Goal: Task Accomplishment & Management: Use online tool/utility

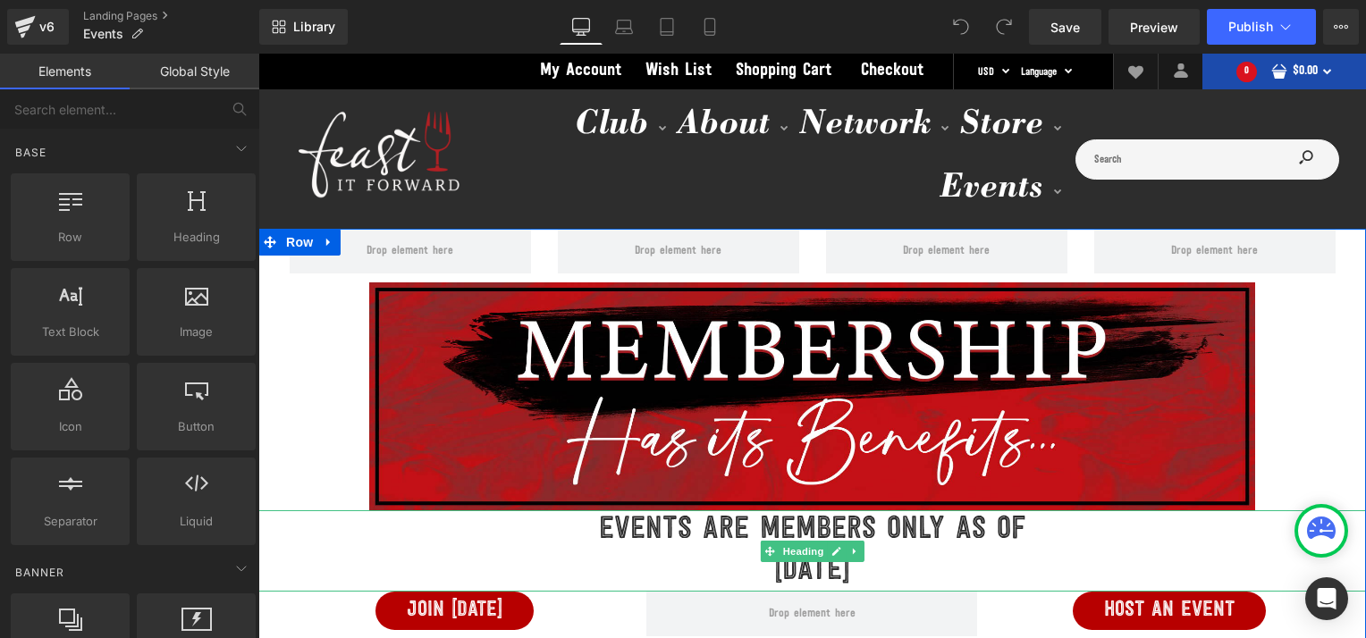
click at [636, 531] on h1 "EVENTS ARE MEMBERS ONLY AS OF" at bounding box center [812, 530] width 1108 height 41
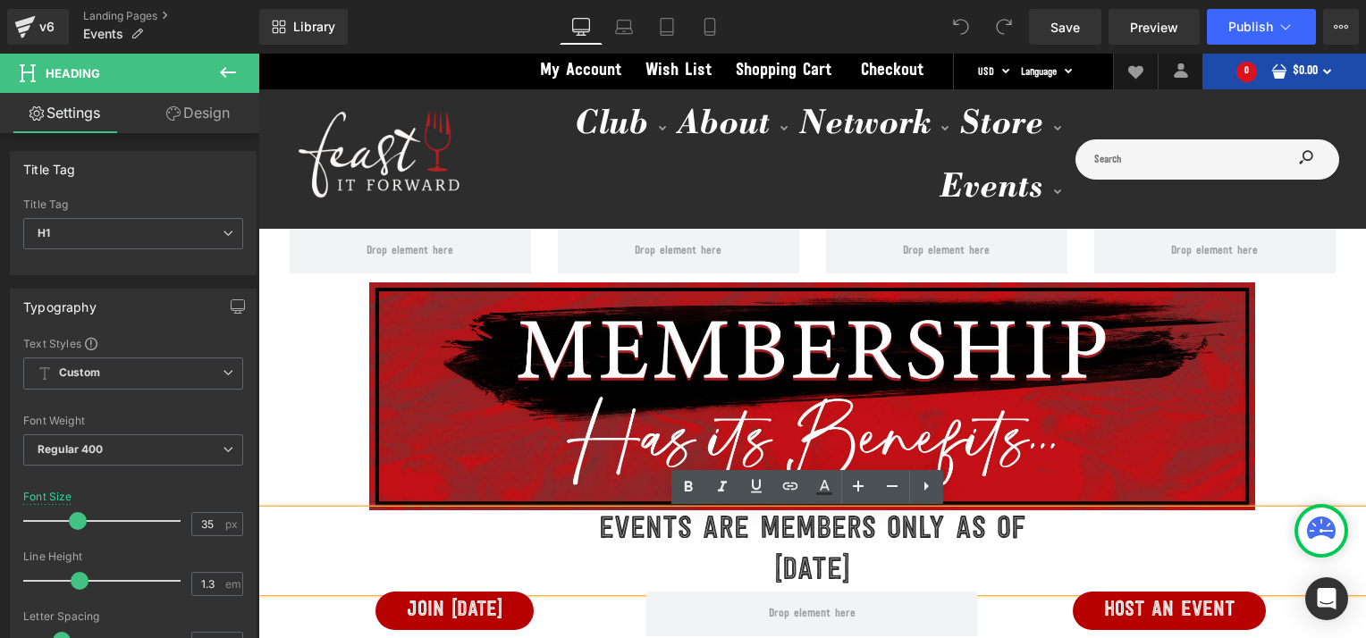
drag, startPoint x: 587, startPoint y: 534, endPoint x: 946, endPoint y: 569, distance: 360.2
click at [946, 569] on div "EVENTS ARE MEMBERS ONLY AS OF SEPTEMBER 1, 2025" at bounding box center [812, 550] width 1108 height 81
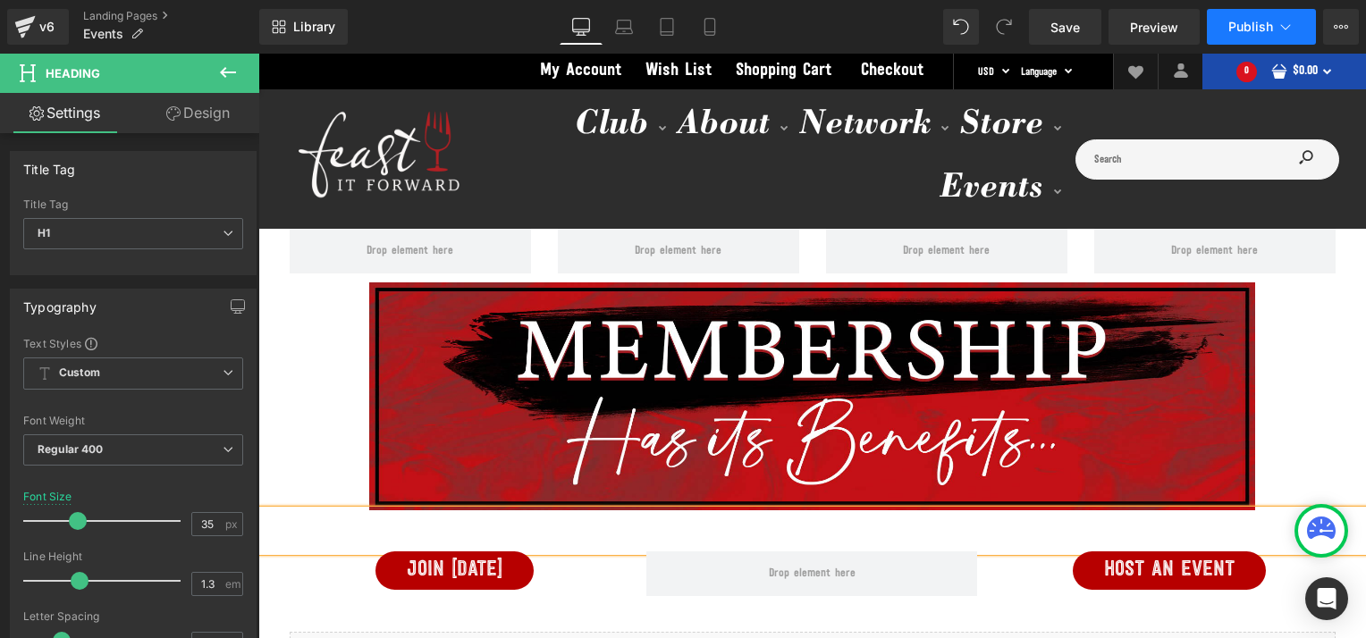
click at [1234, 25] on span "Publish" at bounding box center [1250, 27] width 45 height 14
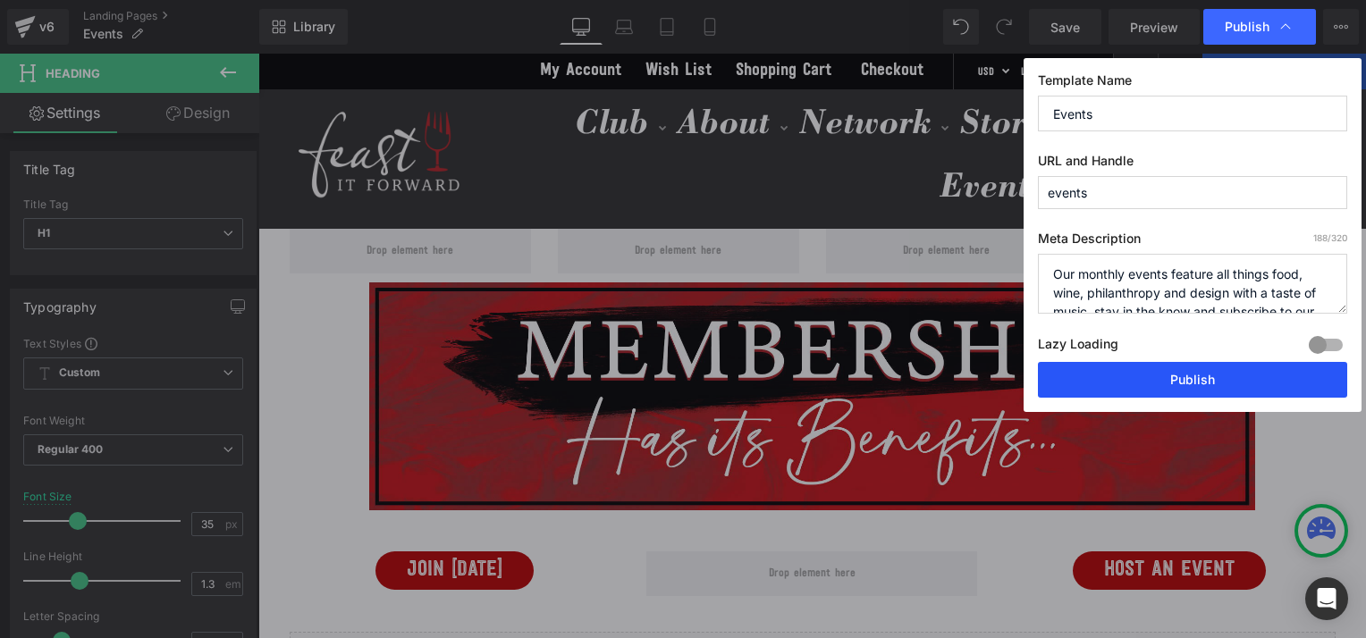
click at [1141, 384] on button "Publish" at bounding box center [1192, 380] width 309 height 36
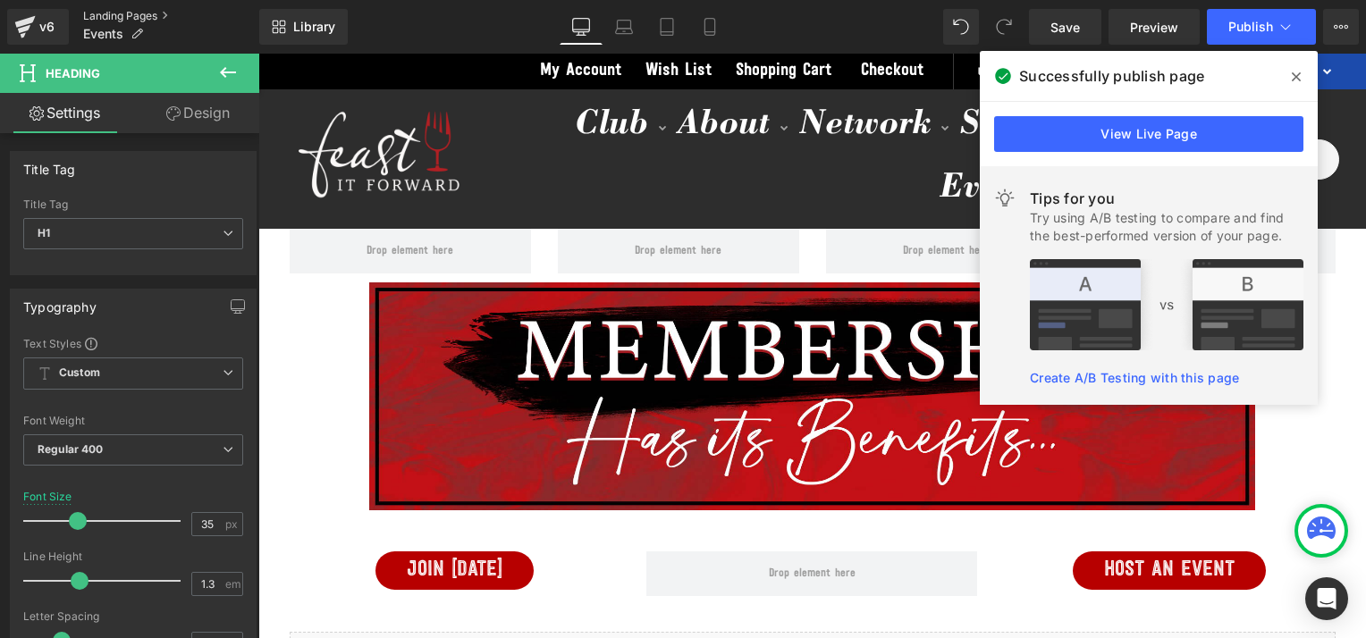
click at [121, 17] on link "Landing Pages" at bounding box center [171, 16] width 176 height 14
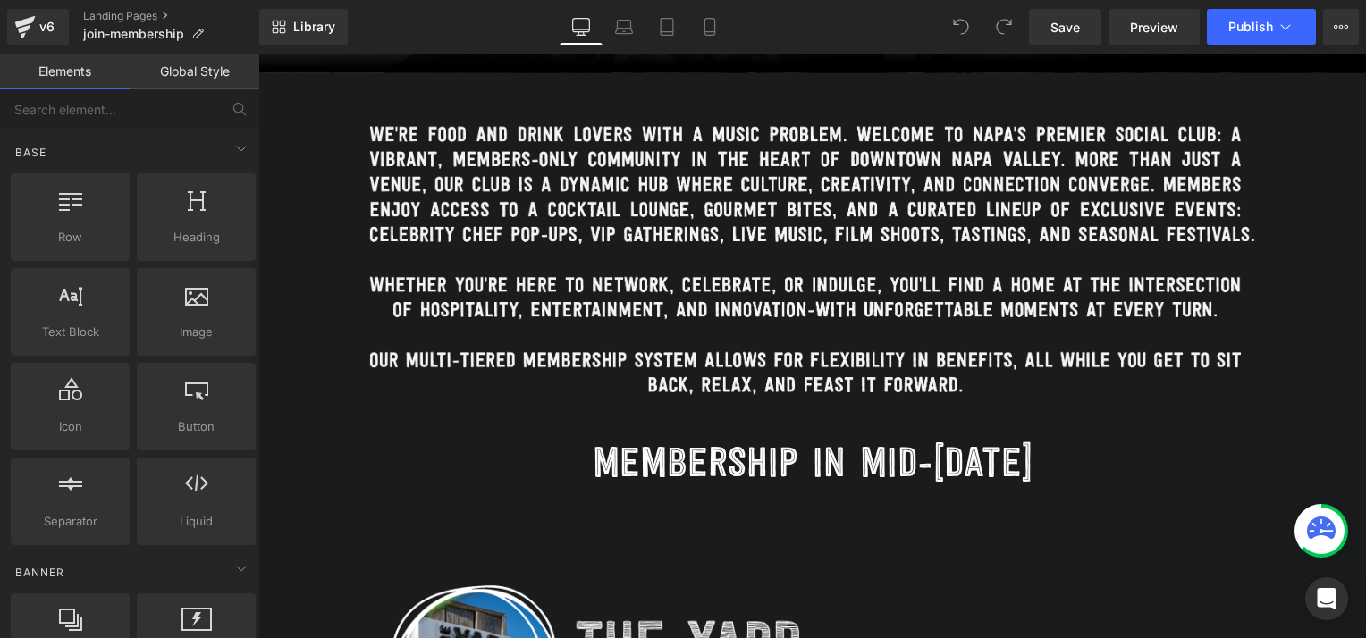
scroll to position [611, 0]
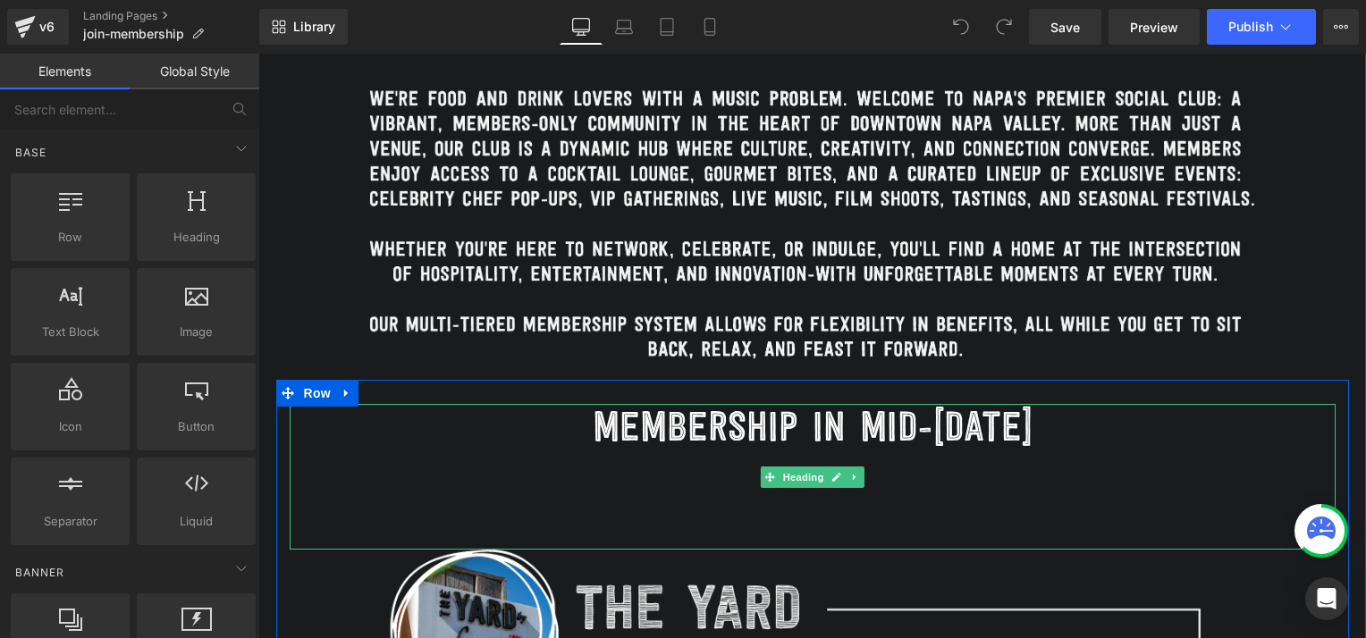
click at [629, 431] on h1 "MEMBERSHIP IN MID-[DATE]" at bounding box center [813, 431] width 1046 height 54
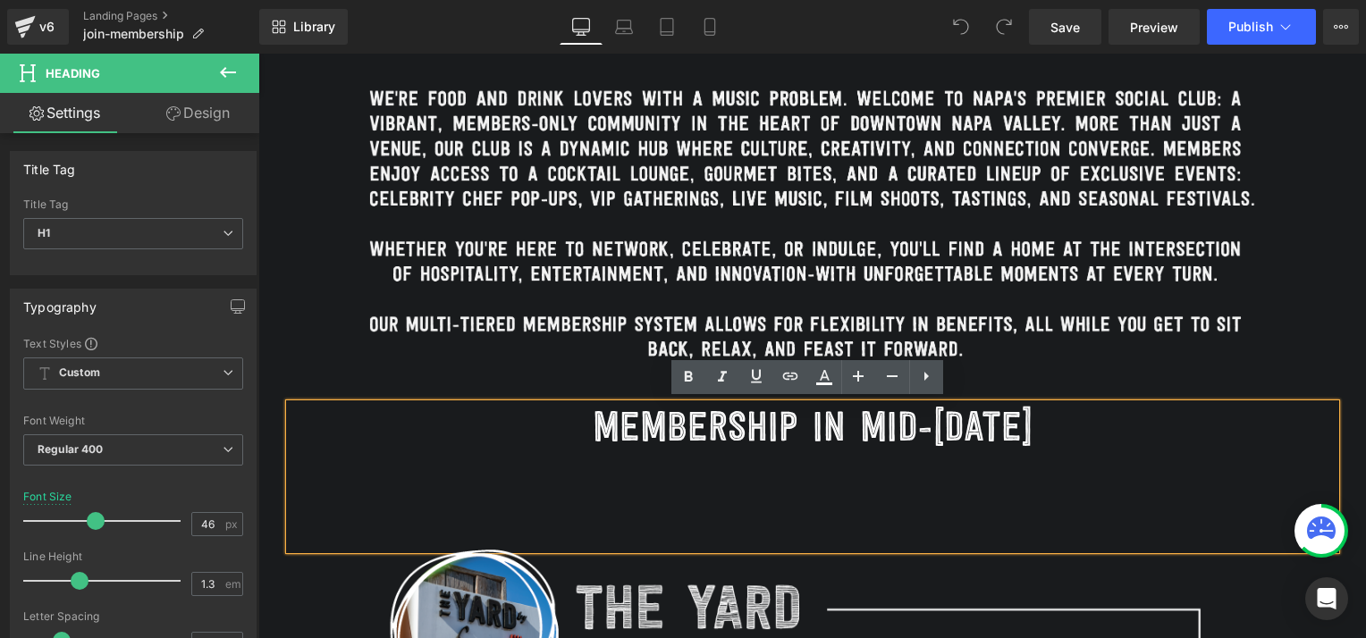
drag, startPoint x: 770, startPoint y: 423, endPoint x: 1027, endPoint y: 427, distance: 257.5
click at [1027, 427] on h1 "MEMBERSHIP IN MID-[DATE]" at bounding box center [813, 431] width 1046 height 54
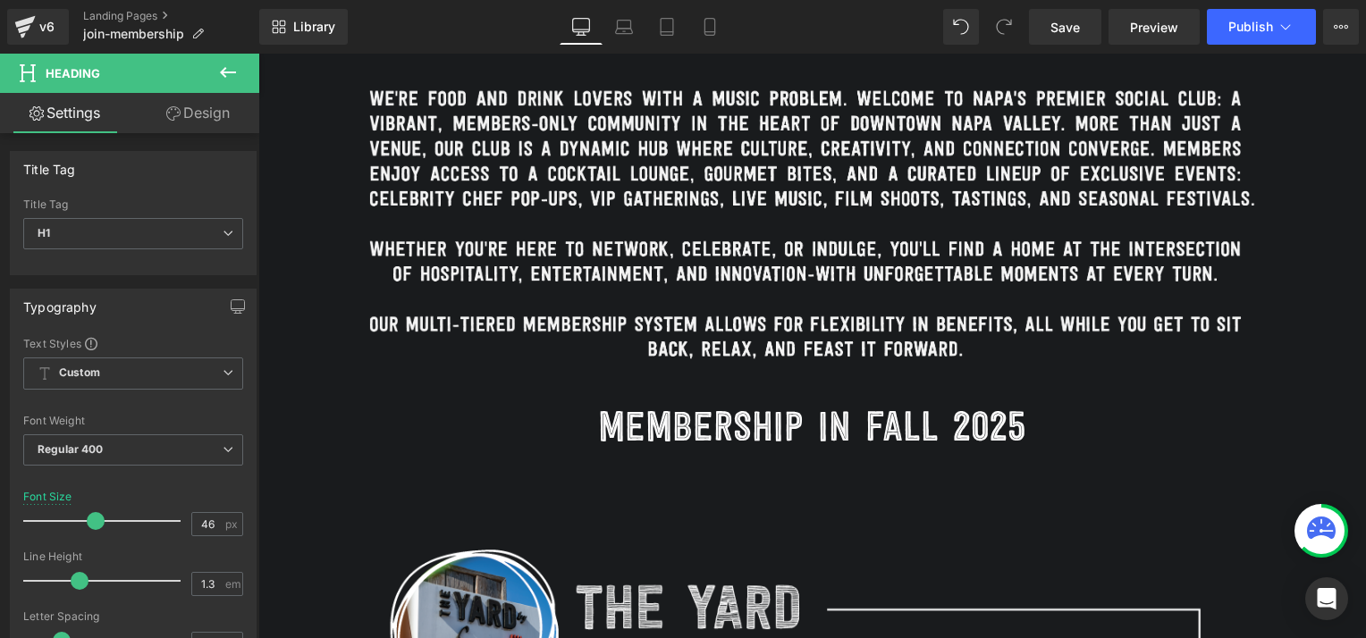
click at [1251, 4] on div "Library Desktop Desktop Laptop Tablet Mobile Save Preview Publish Scheduled Vie…" at bounding box center [812, 27] width 1107 height 54
click at [1251, 23] on span "Publish" at bounding box center [1250, 27] width 45 height 14
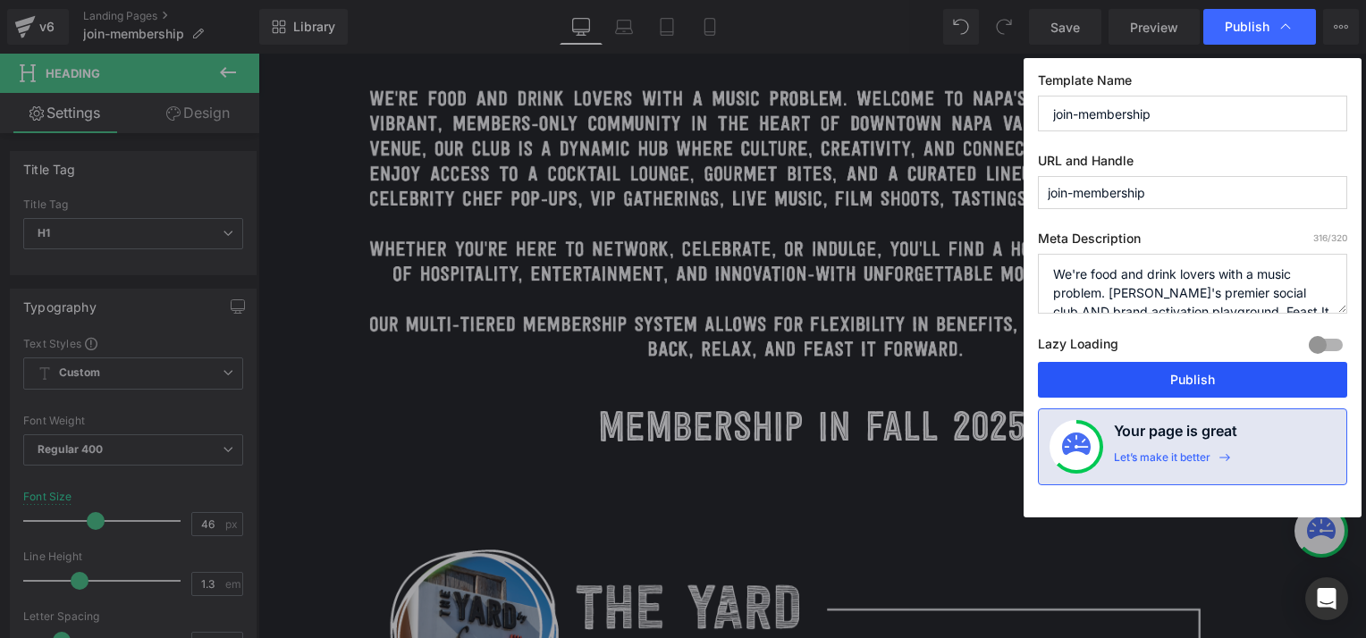
click at [1150, 375] on button "Publish" at bounding box center [1192, 380] width 309 height 36
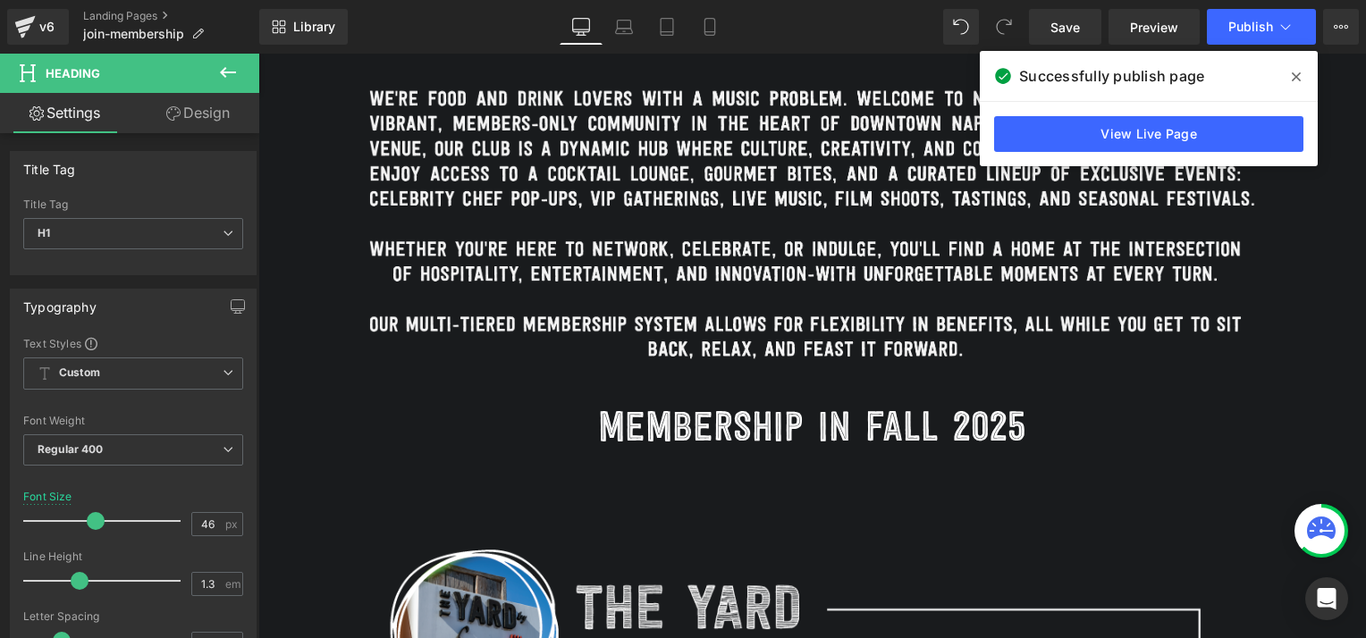
click at [1292, 76] on icon at bounding box center [1296, 77] width 9 height 14
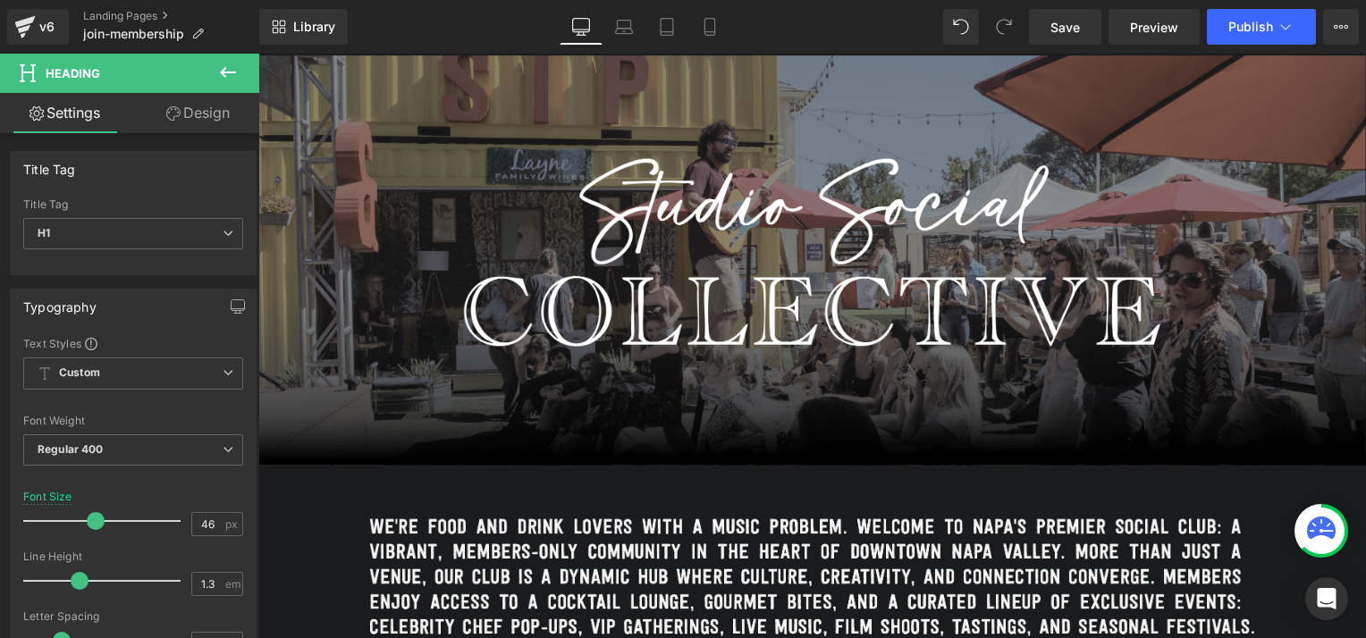
scroll to position [168, 0]
